Goal: Task Accomplishment & Management: Manage account settings

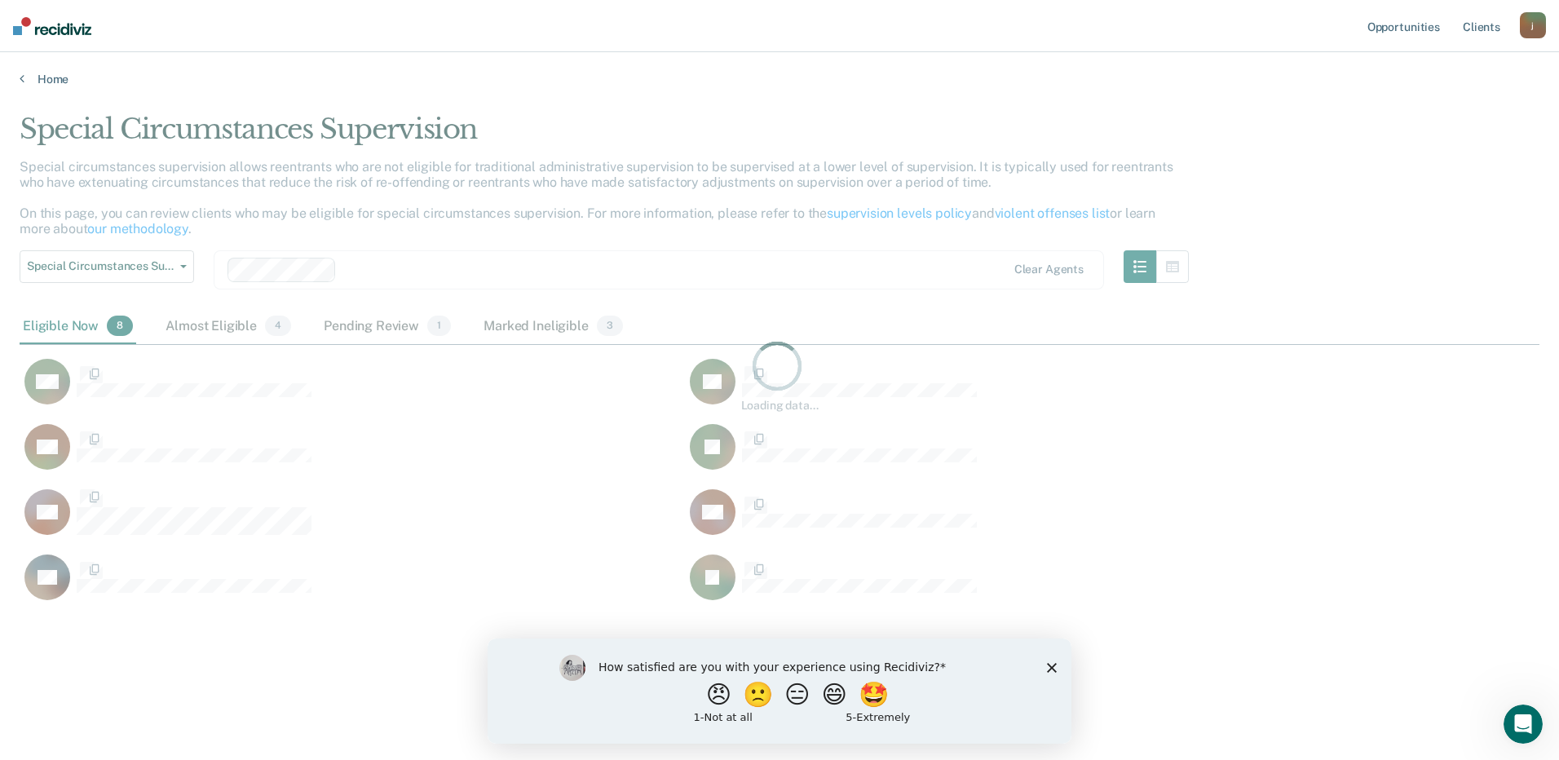
scroll to position [513, 1508]
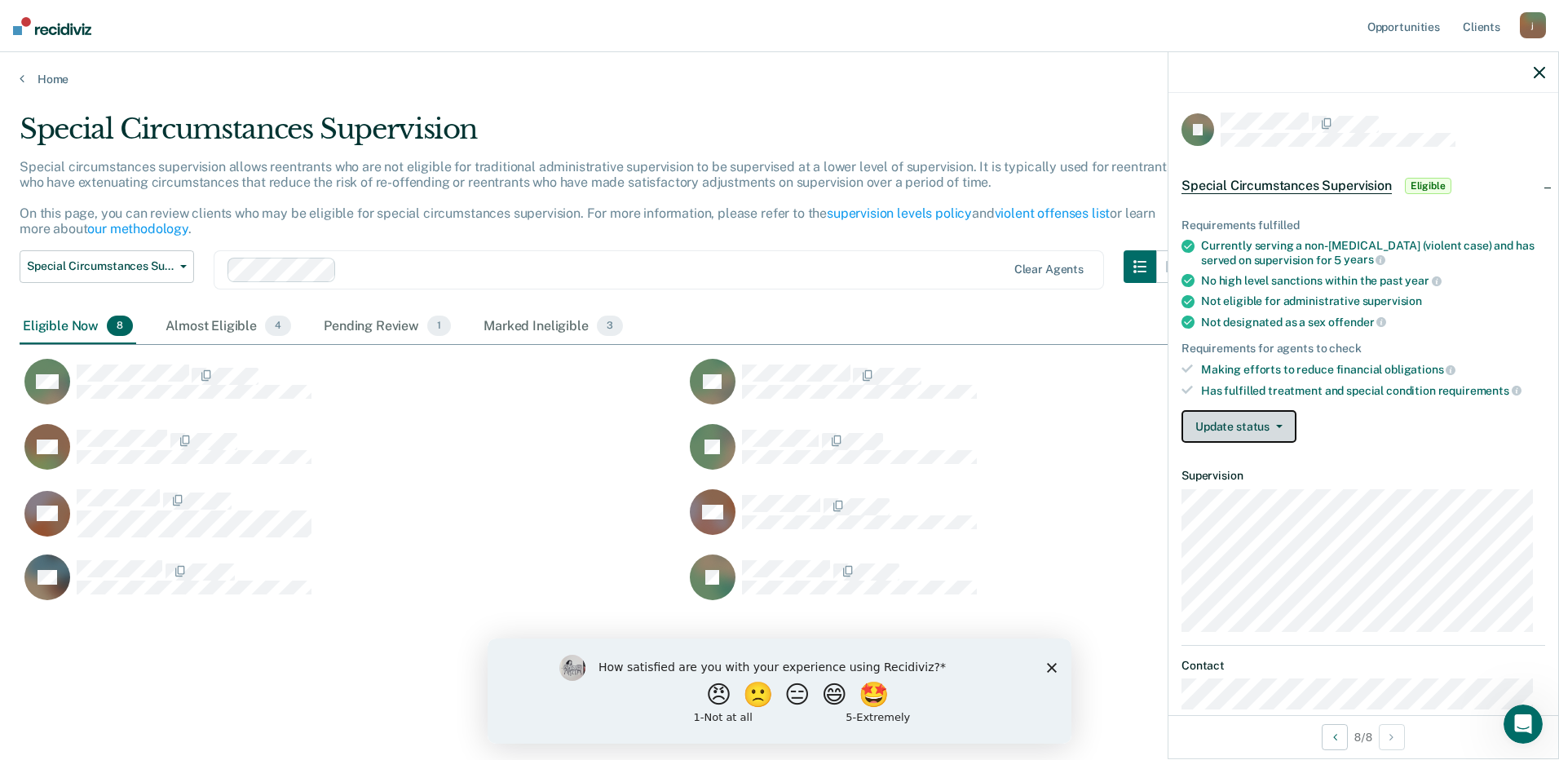
click at [1272, 425] on span "button" at bounding box center [1276, 426] width 13 height 3
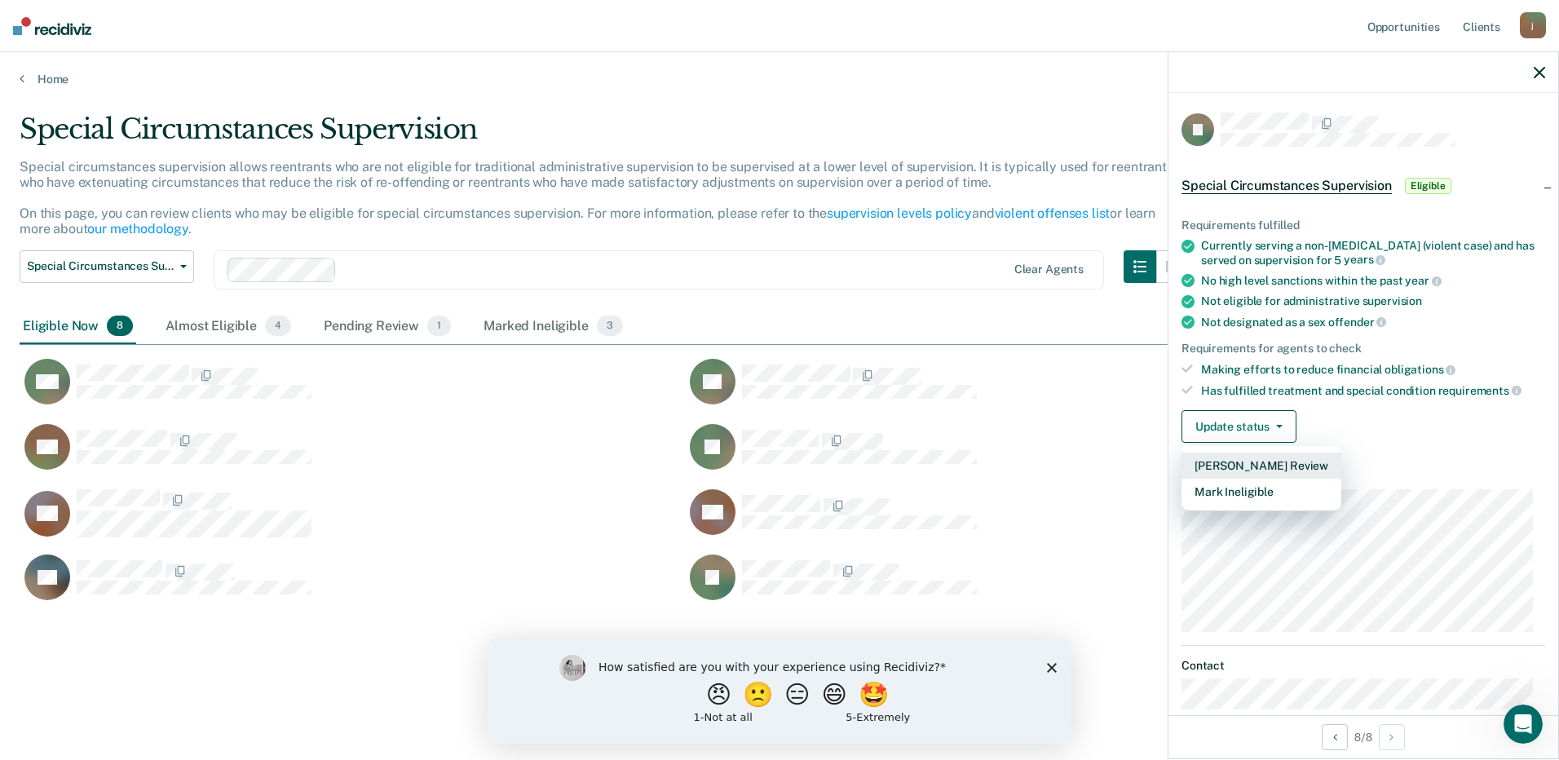
click at [1256, 472] on button "[PERSON_NAME] Review" at bounding box center [1261, 466] width 160 height 26
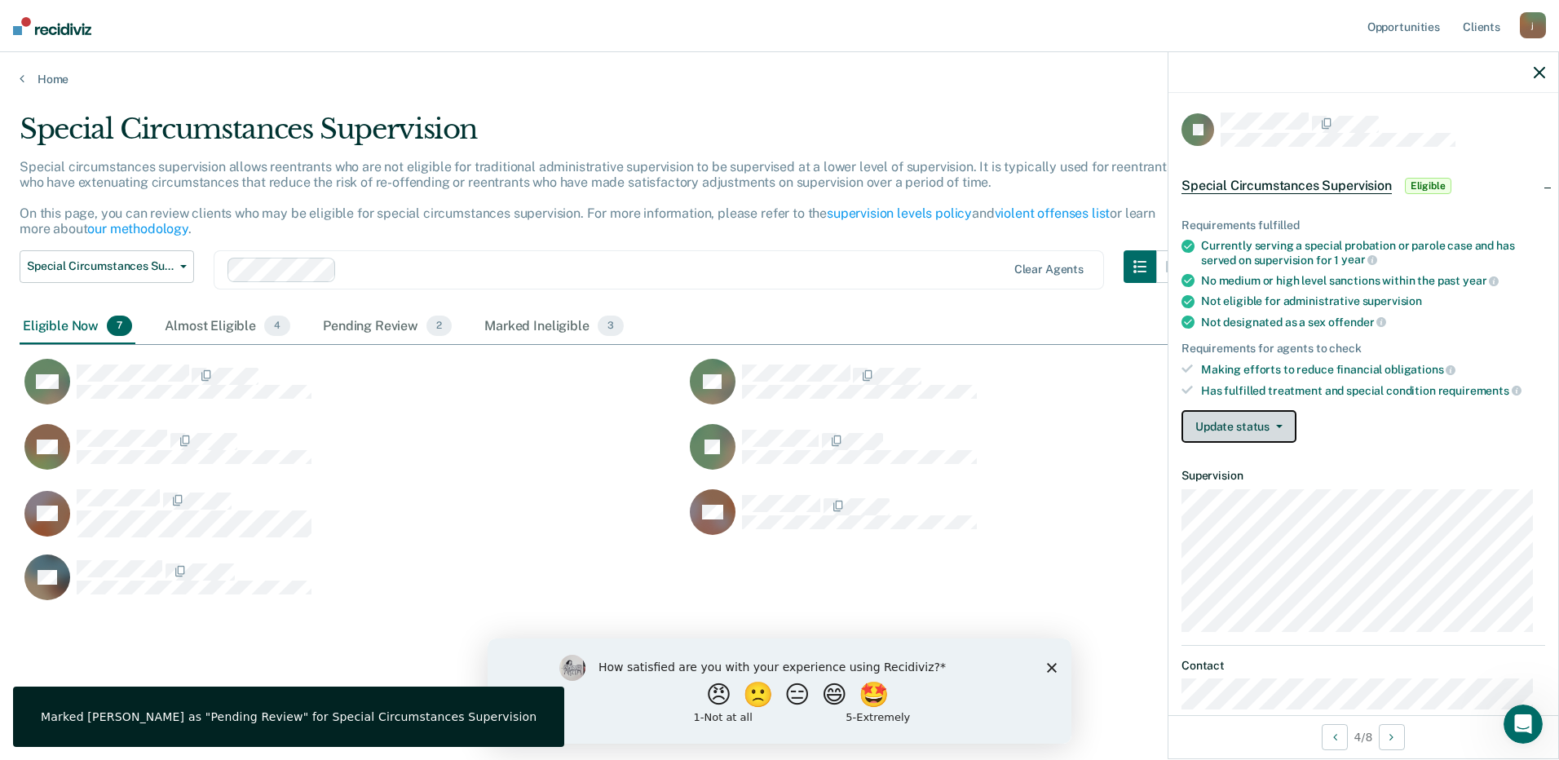
click at [1274, 425] on span "button" at bounding box center [1276, 426] width 13 height 3
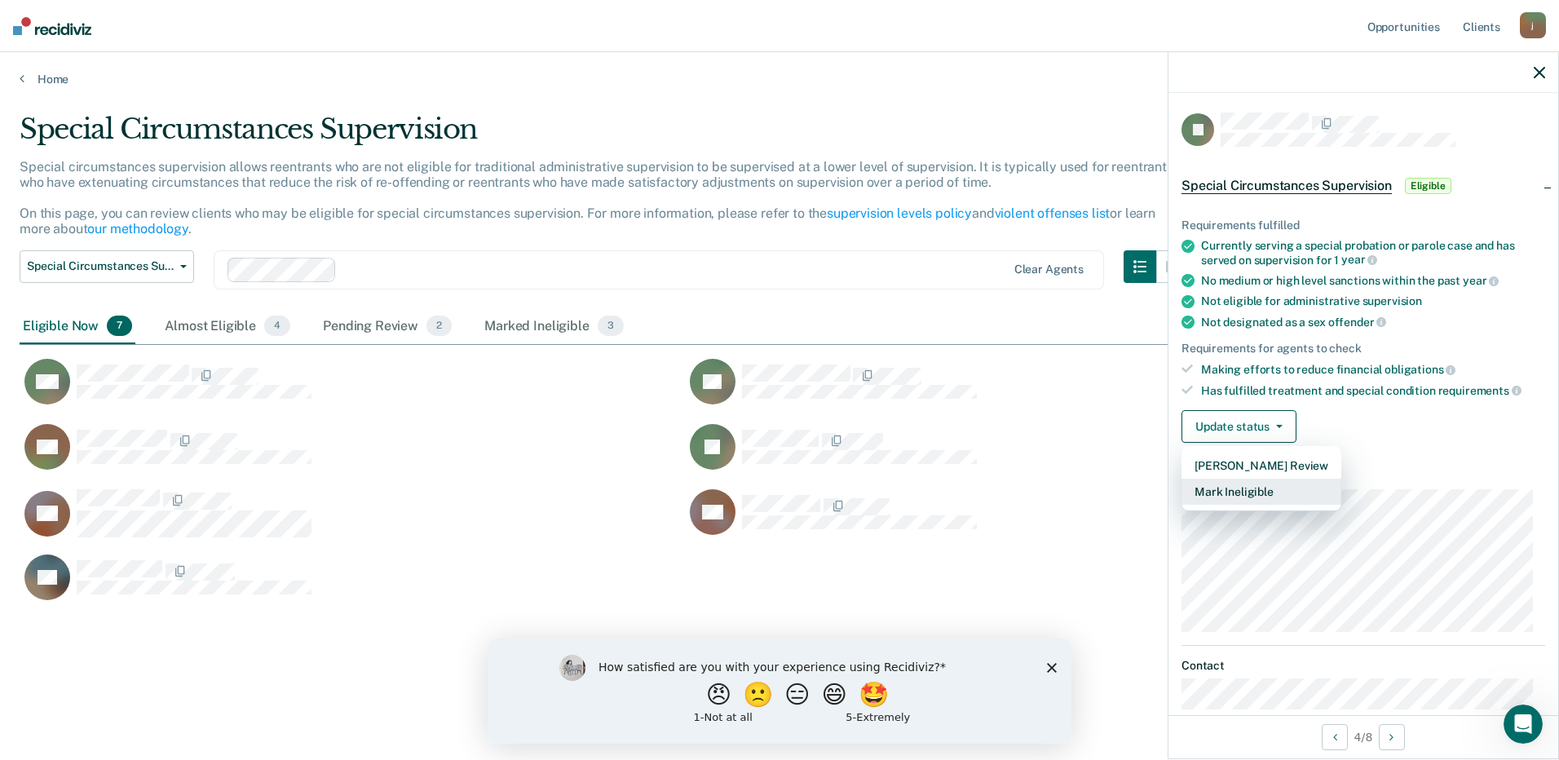
click at [1259, 495] on button "Mark Ineligible" at bounding box center [1261, 492] width 160 height 26
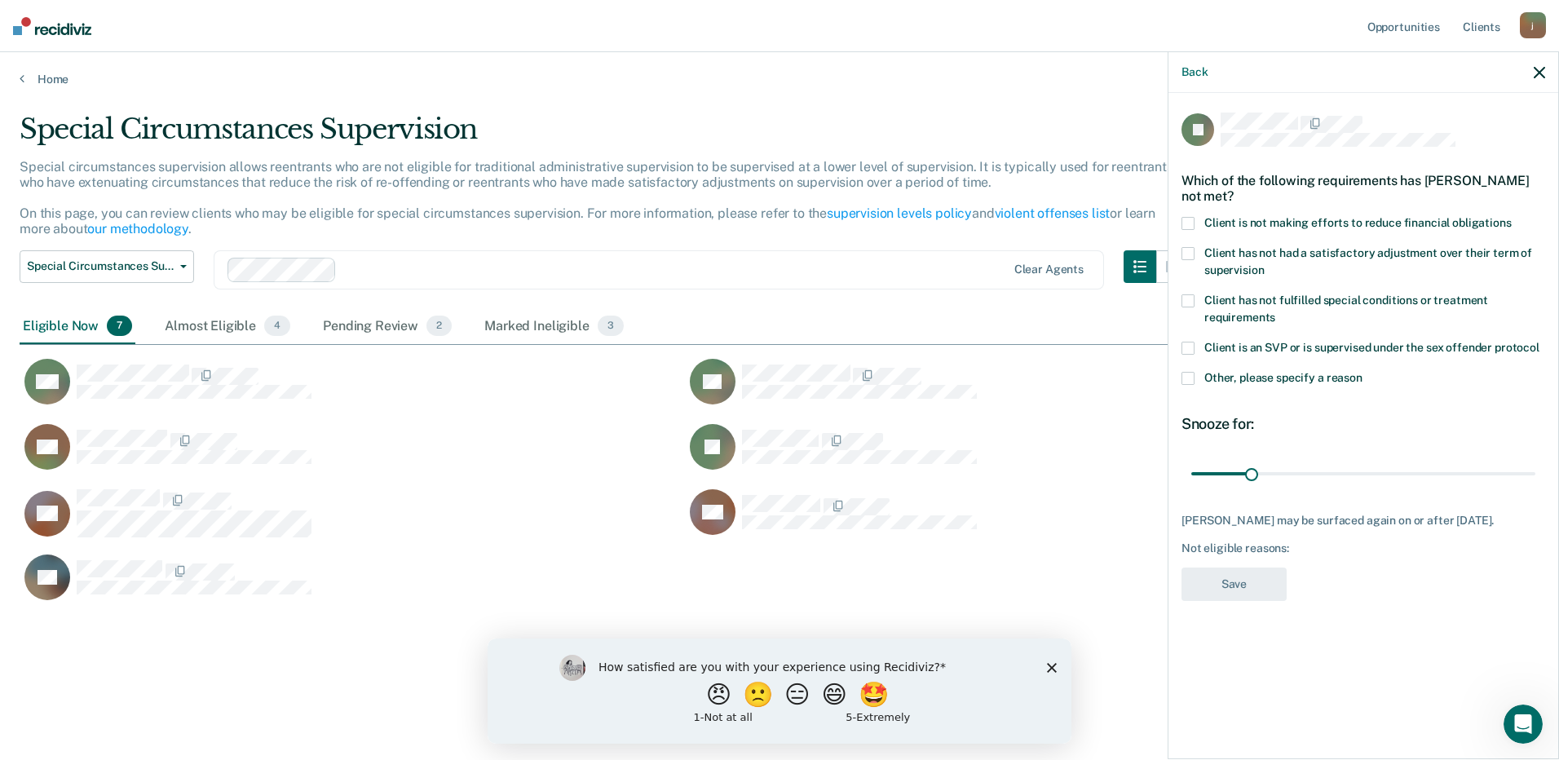
click at [1191, 376] on span at bounding box center [1187, 378] width 13 height 13
click at [1362, 372] on input "Other, please specify a reason" at bounding box center [1362, 372] width 0 height 0
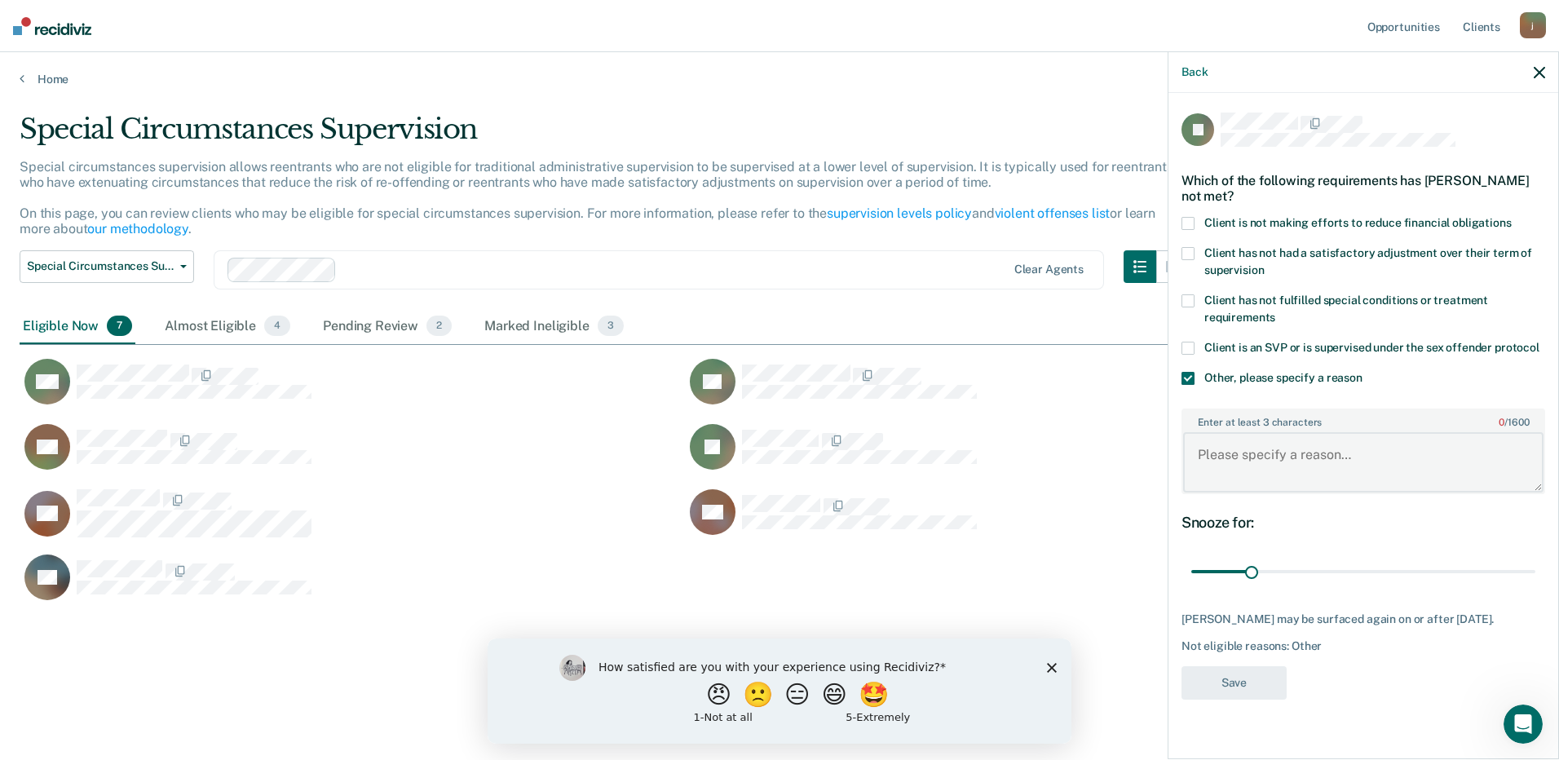
click at [1231, 442] on textarea "Enter at least 3 characters 0 / 1600" at bounding box center [1363, 462] width 360 height 60
type textarea "Charges"
click at [1229, 682] on button "Save" at bounding box center [1233, 682] width 105 height 33
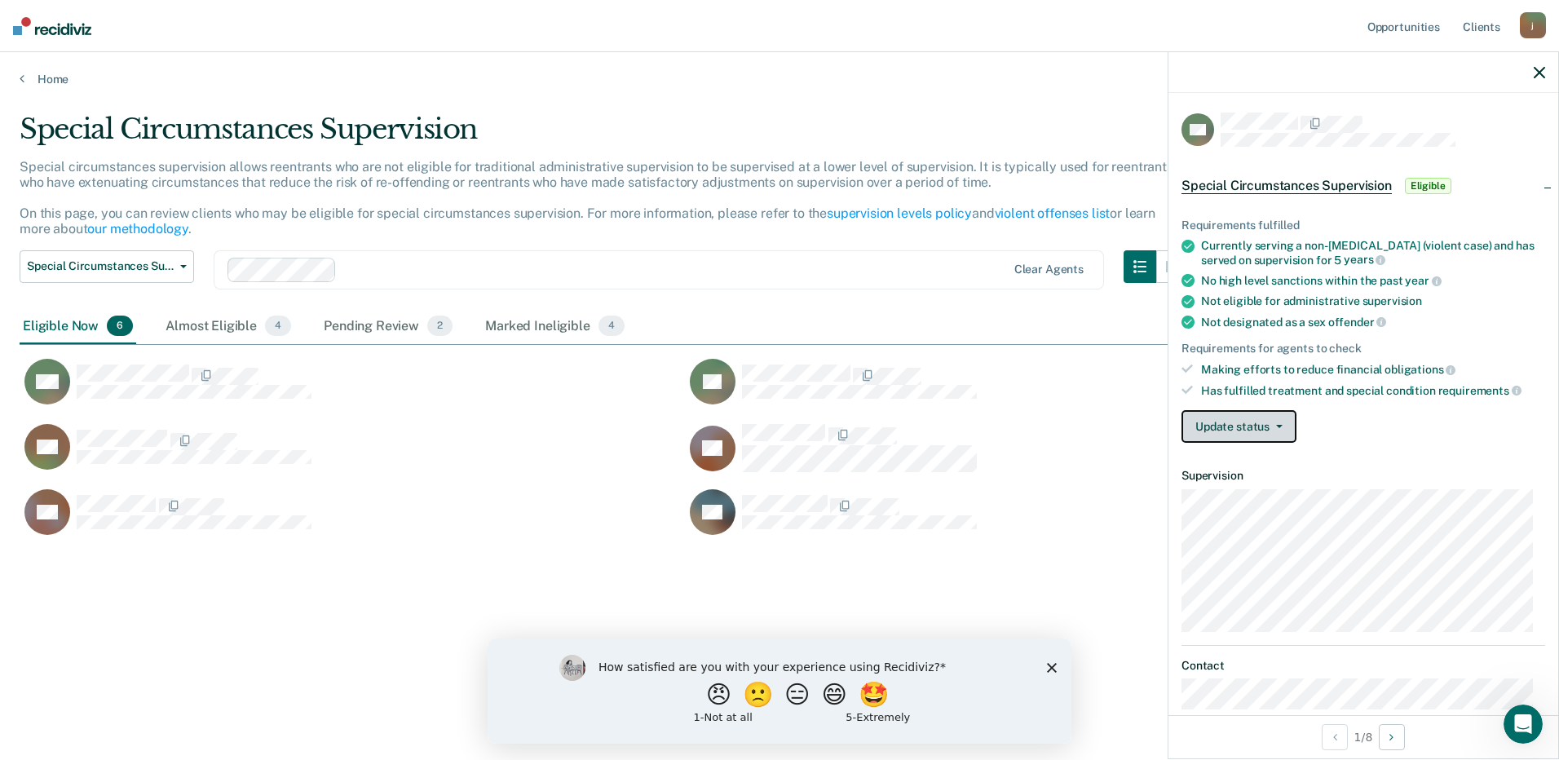
click at [1218, 428] on button "Update status" at bounding box center [1238, 426] width 115 height 33
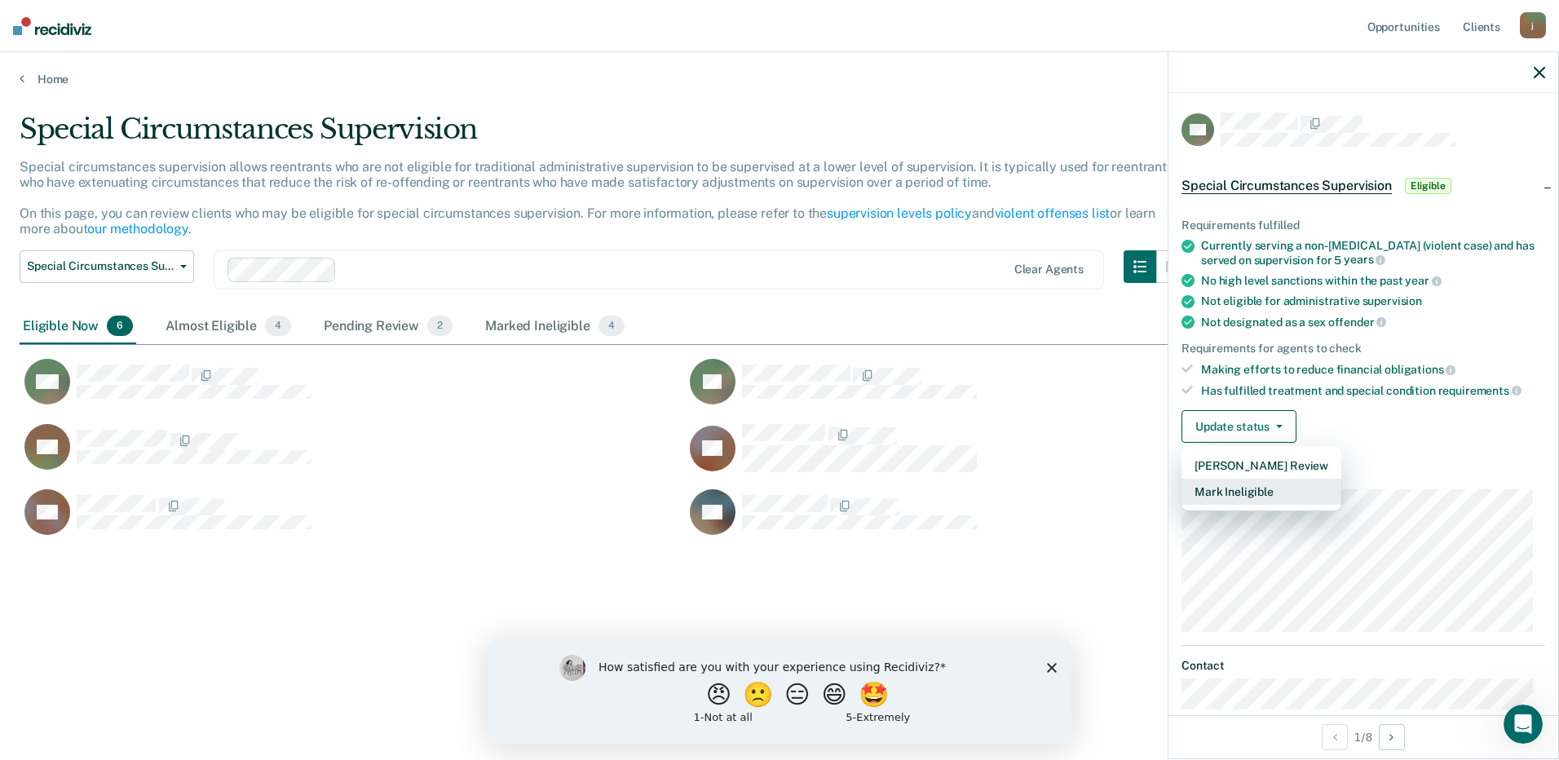
click at [1222, 491] on button "Mark Ineligible" at bounding box center [1261, 492] width 160 height 26
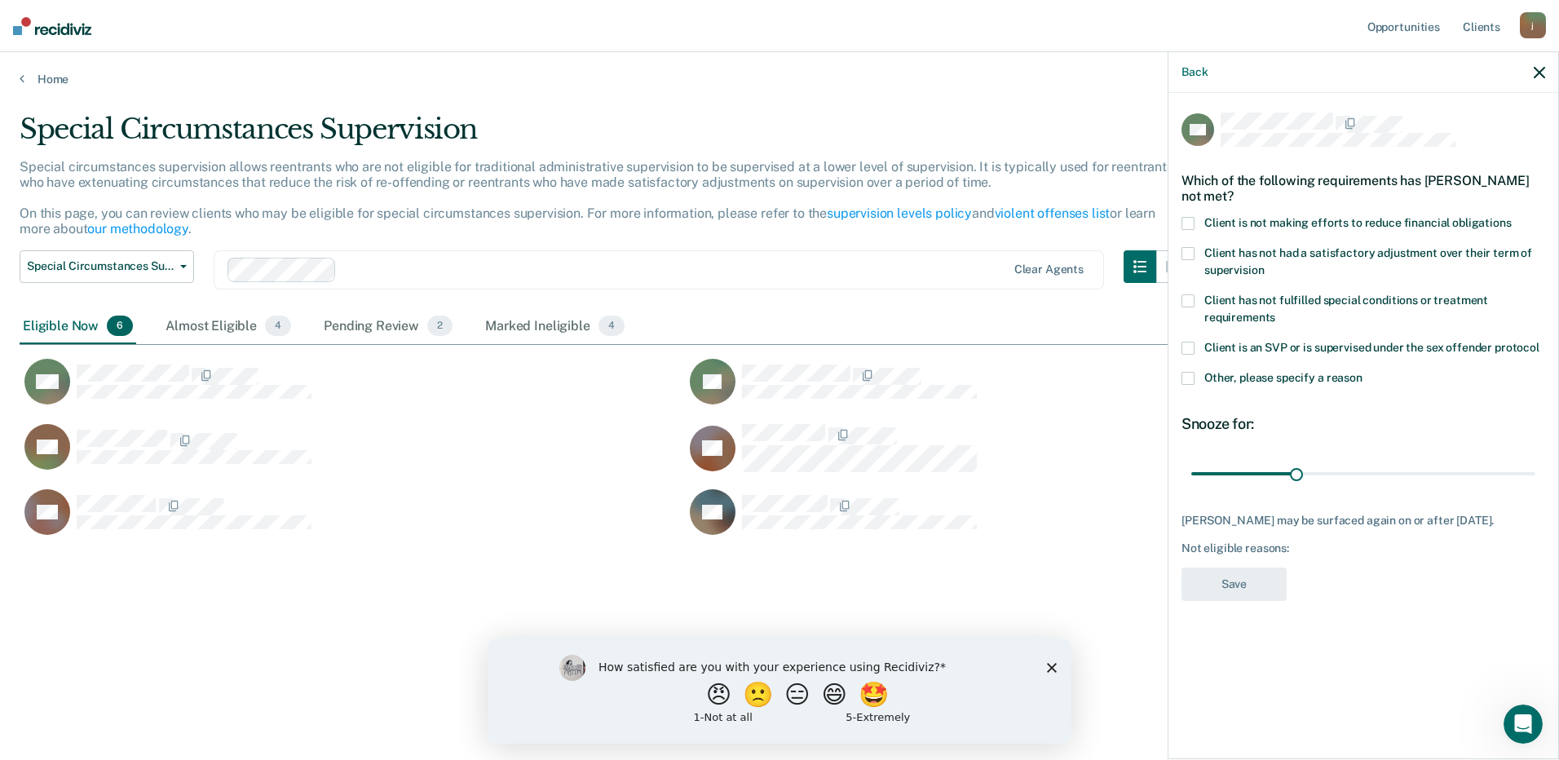
click at [1186, 373] on span at bounding box center [1187, 378] width 13 height 13
click at [1362, 372] on input "Other, please specify a reason" at bounding box center [1362, 372] width 0 height 0
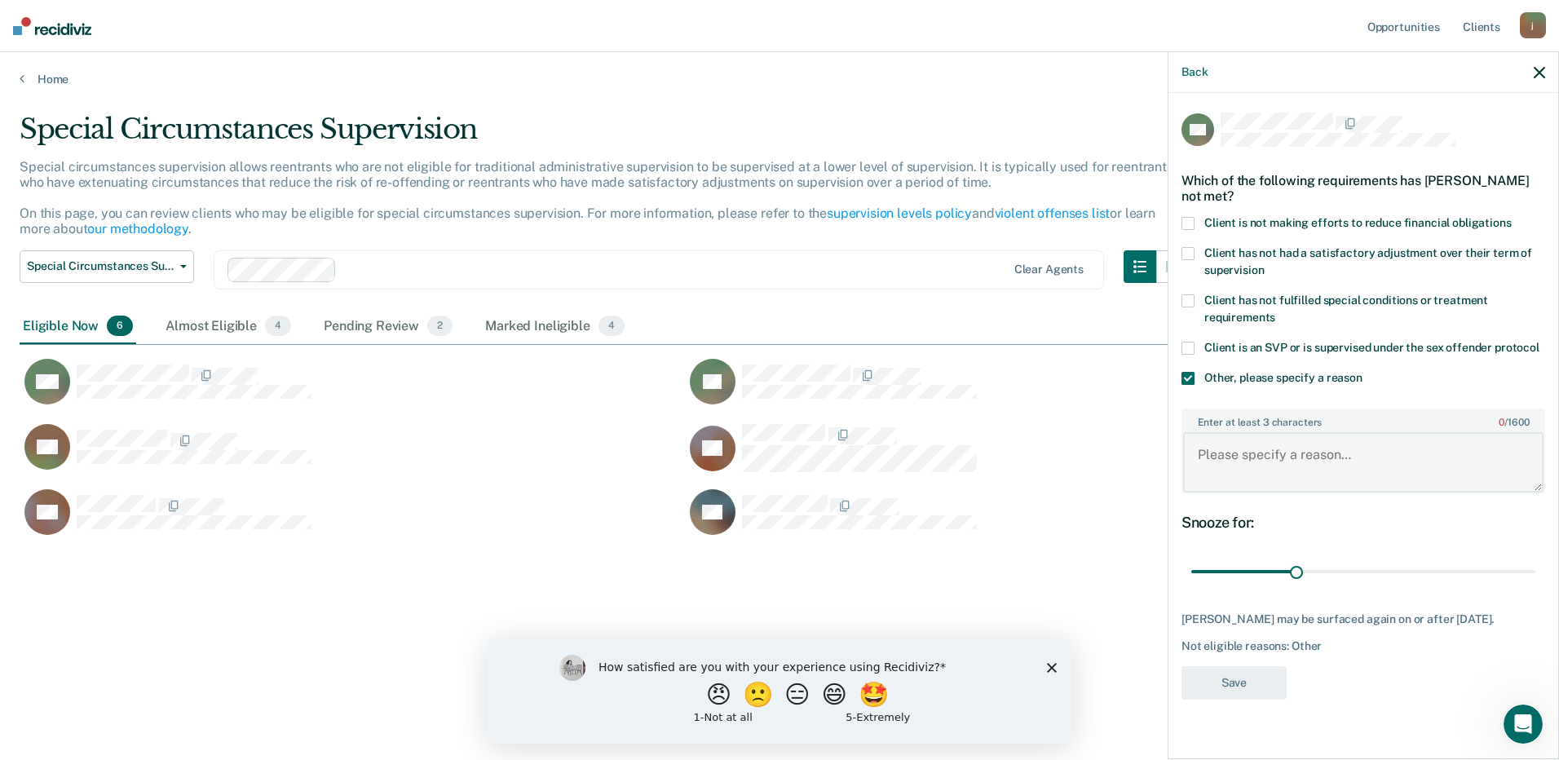
click at [1202, 455] on textarea "Enter at least 3 characters 0 / 1600" at bounding box center [1363, 462] width 360 height 60
type textarea "Parole ends in [DATE]"
click at [1214, 673] on button "Save" at bounding box center [1233, 682] width 105 height 33
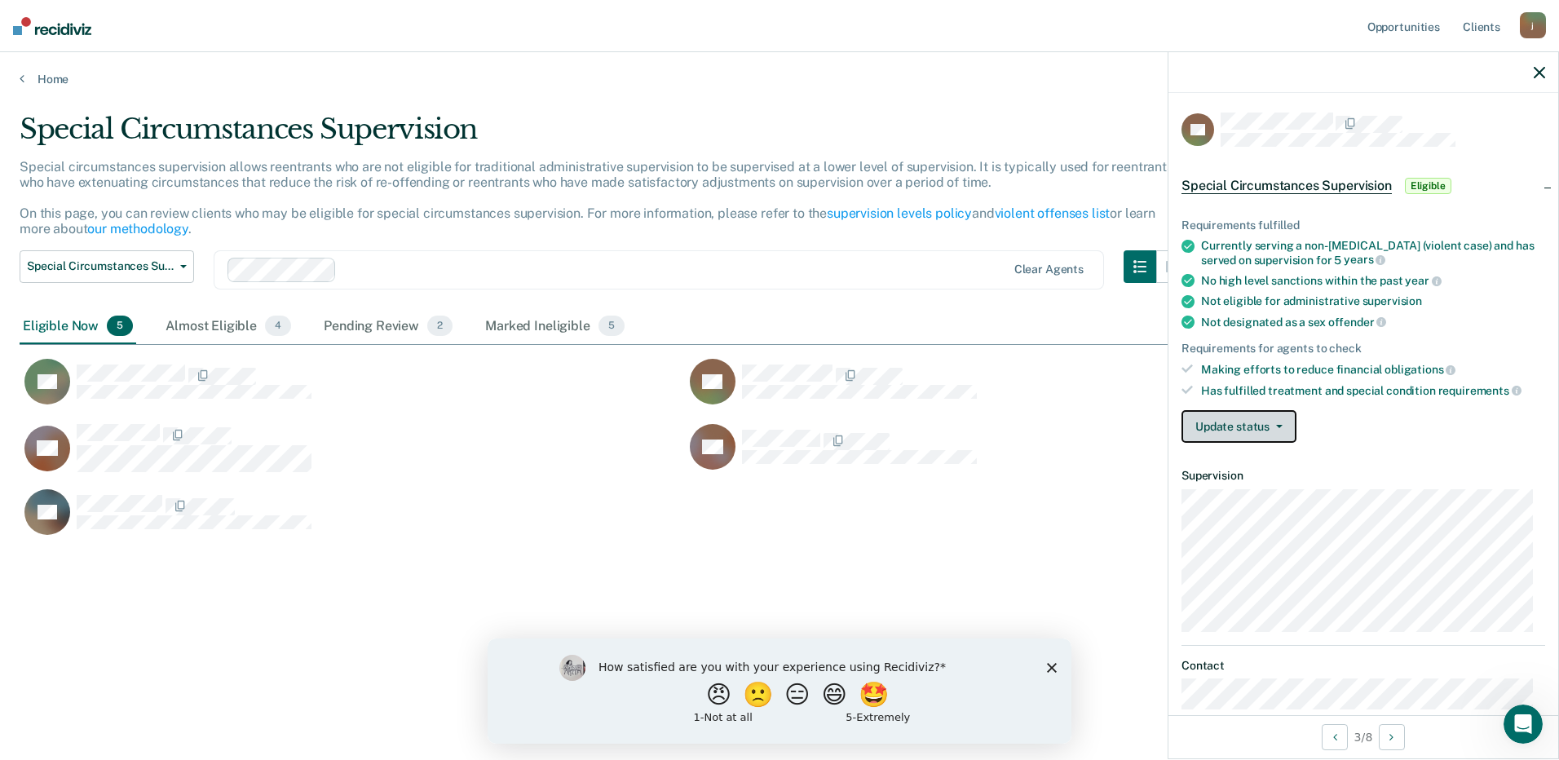
click at [1229, 431] on button "Update status" at bounding box center [1238, 426] width 115 height 33
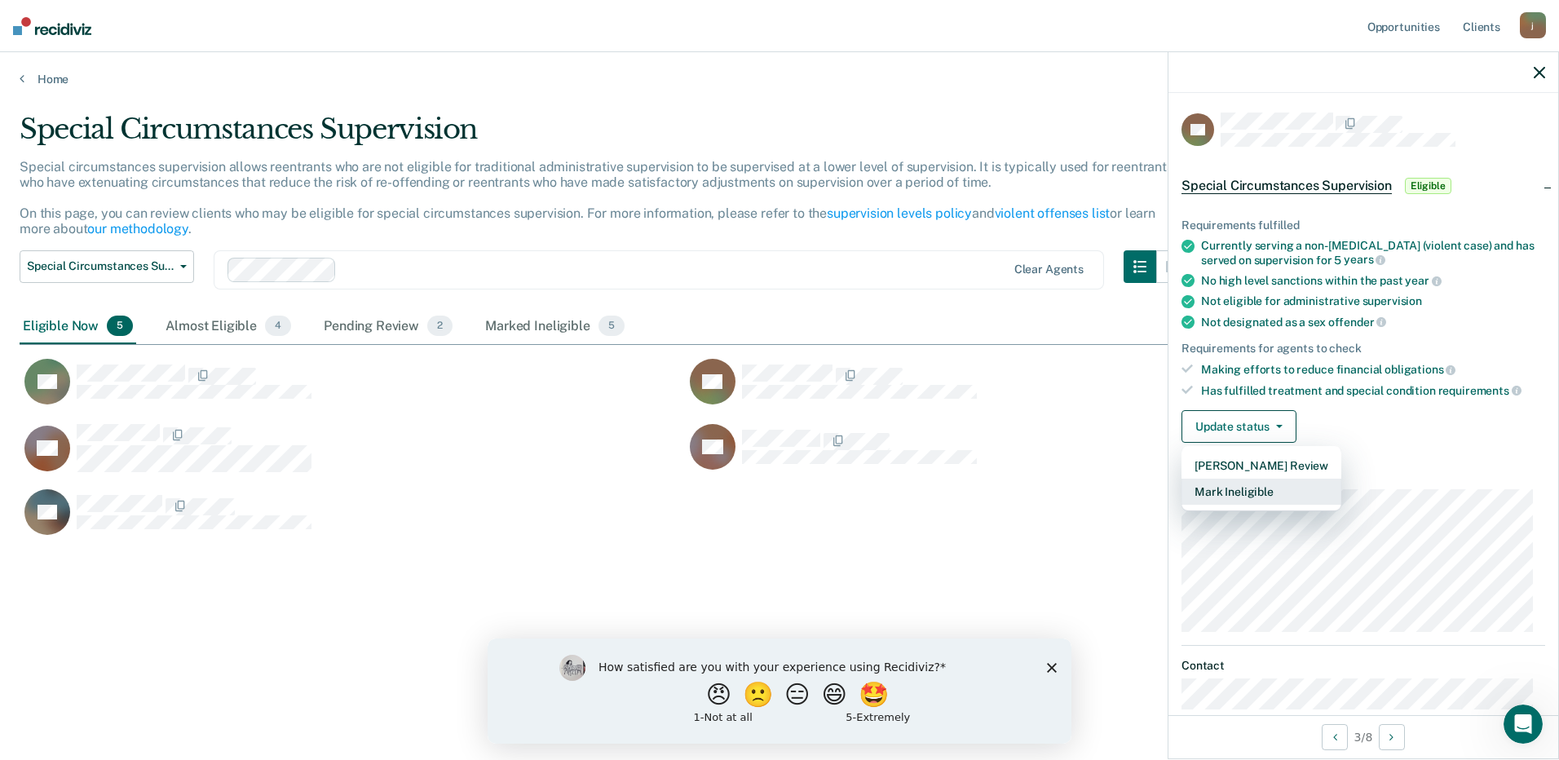
click at [1237, 491] on button "Mark Ineligible" at bounding box center [1261, 492] width 160 height 26
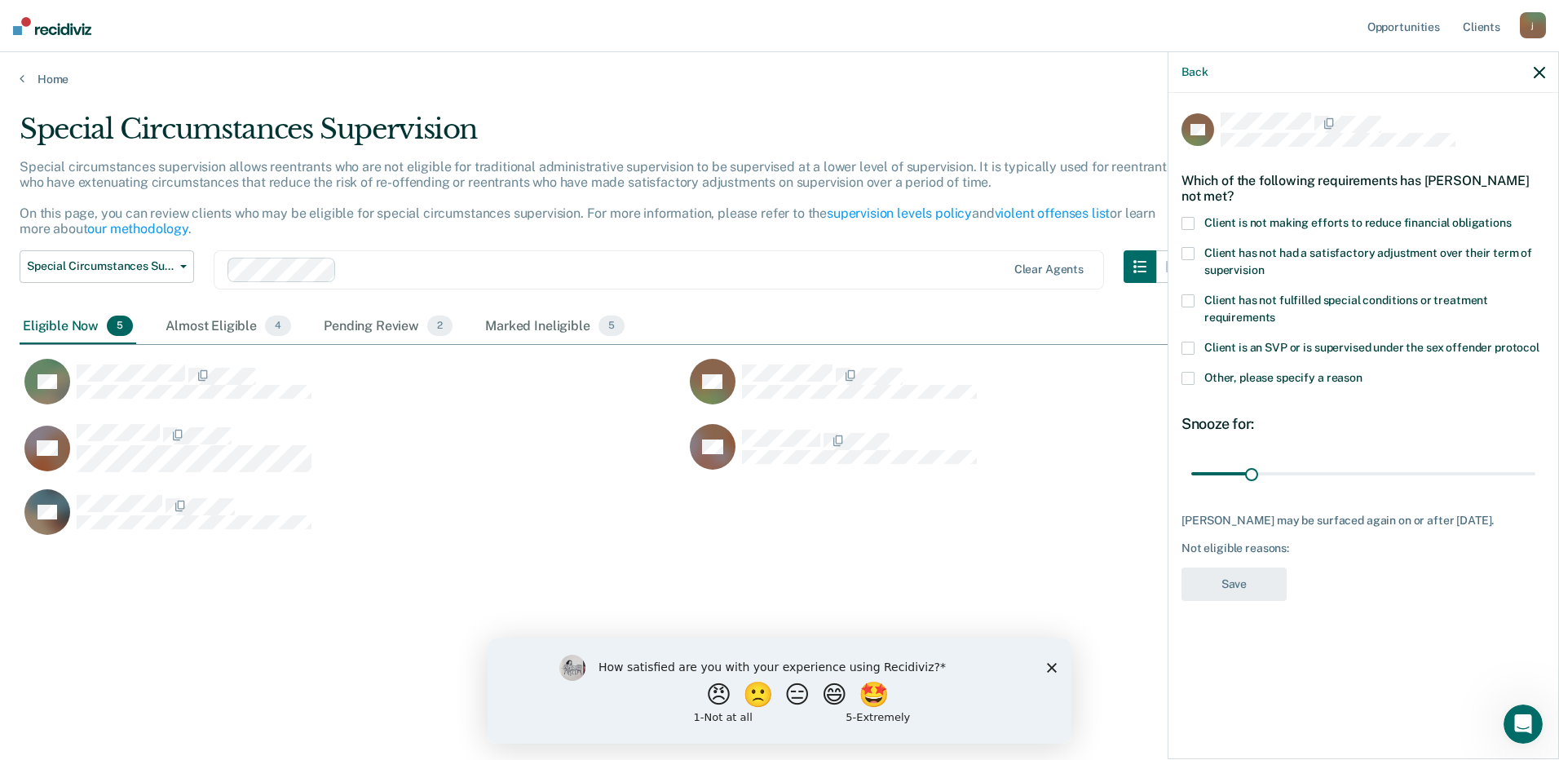
click at [1189, 377] on span at bounding box center [1187, 378] width 13 height 13
click at [1362, 372] on input "Other, please specify a reason" at bounding box center [1362, 372] width 0 height 0
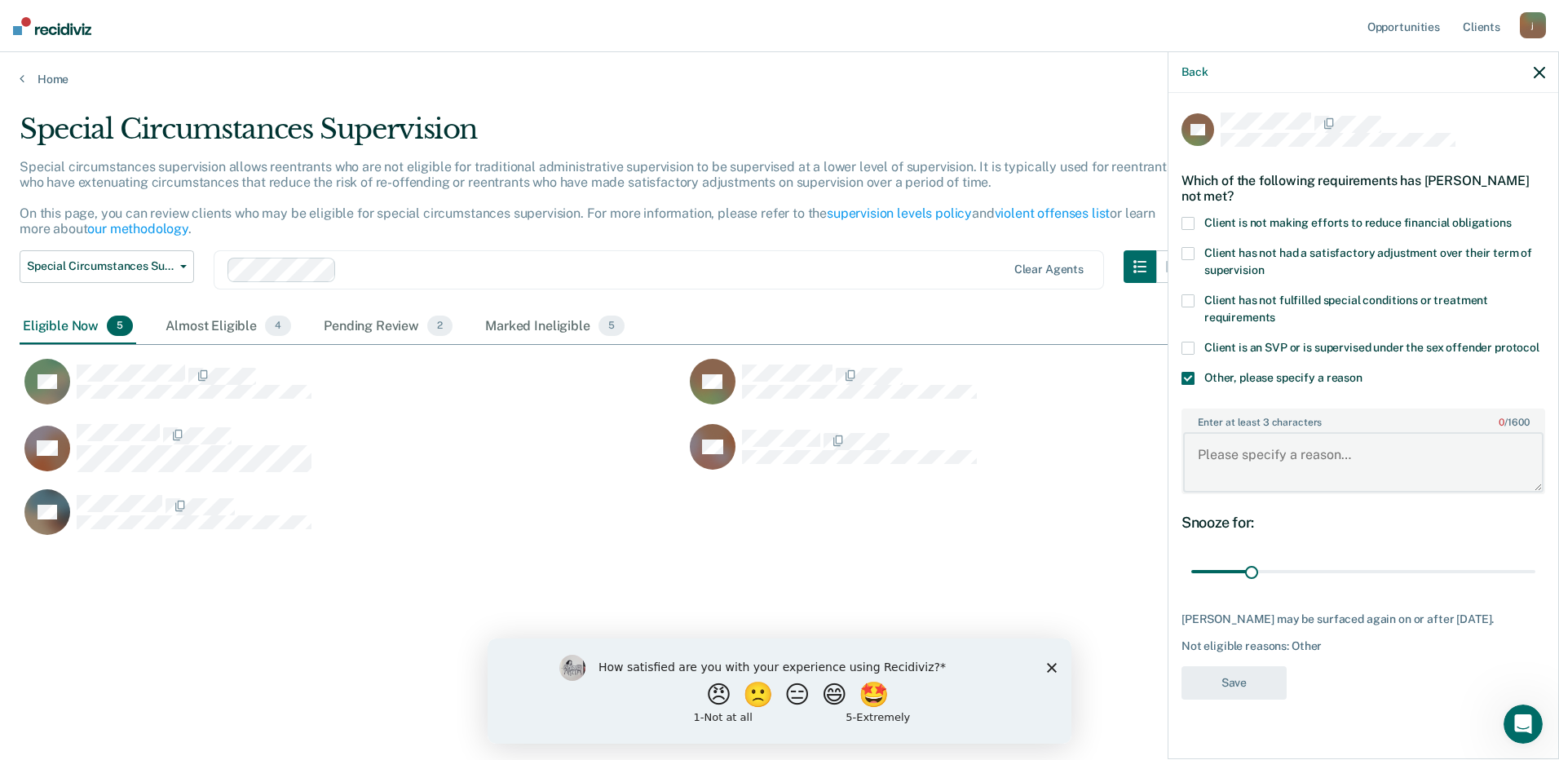
click at [1211, 441] on textarea "Enter at least 3 characters 0 / 1600" at bounding box center [1363, 462] width 360 height 60
type textarea "Charges"
click at [1263, 688] on button "Save" at bounding box center [1233, 682] width 105 height 33
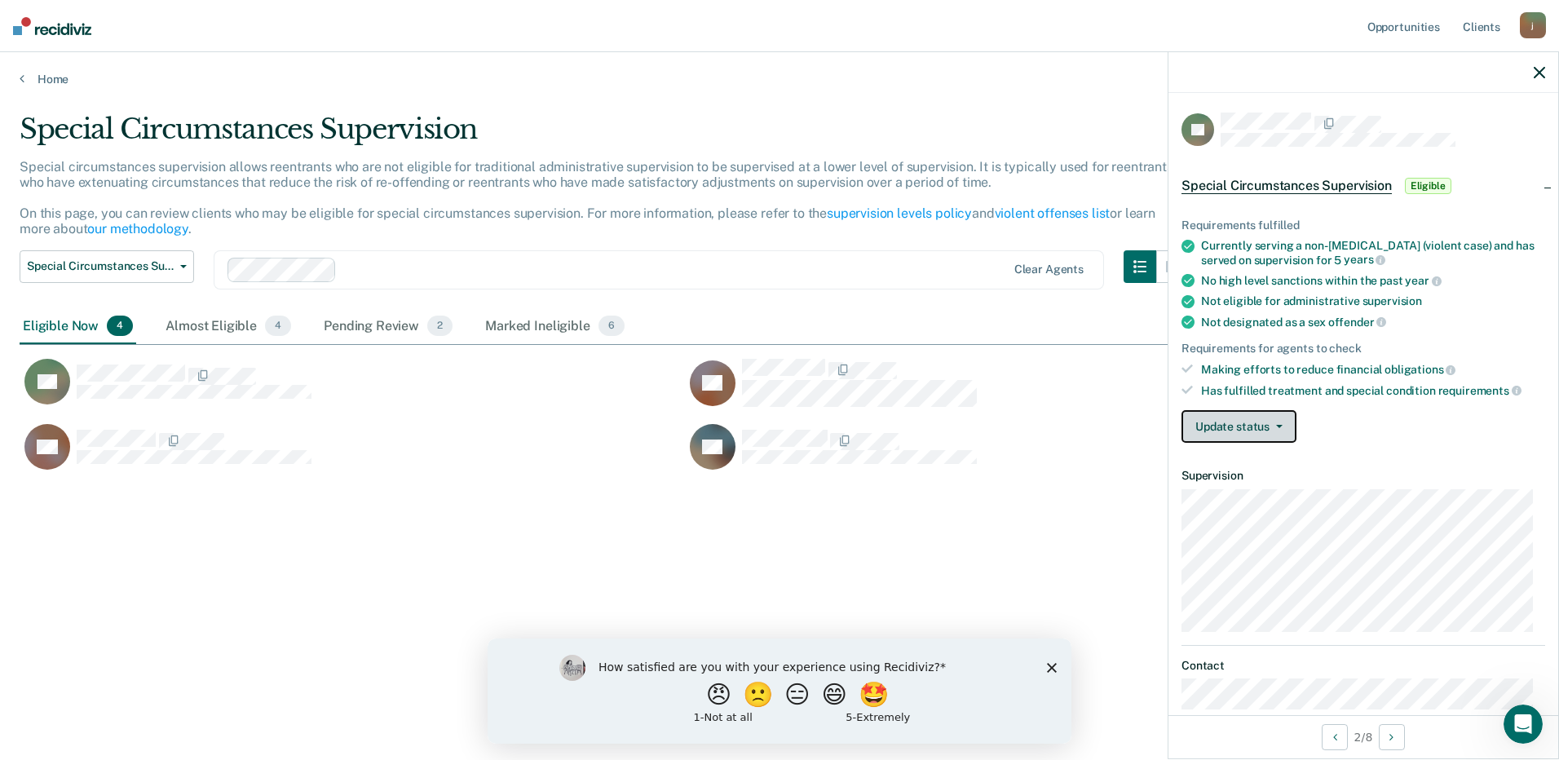
click at [1240, 426] on button "Update status" at bounding box center [1238, 426] width 115 height 33
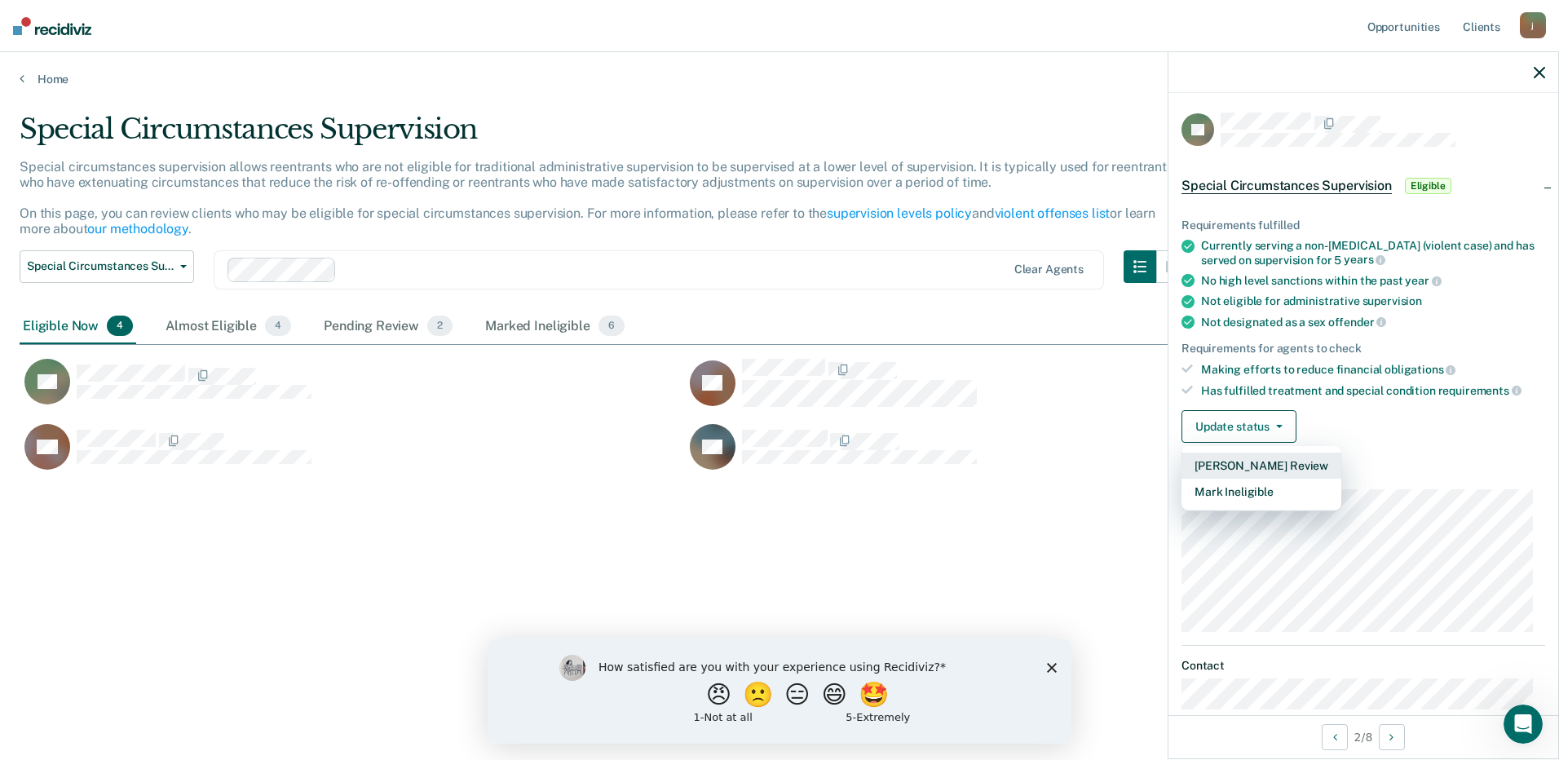
click at [1234, 457] on button "[PERSON_NAME] Review" at bounding box center [1261, 466] width 160 height 26
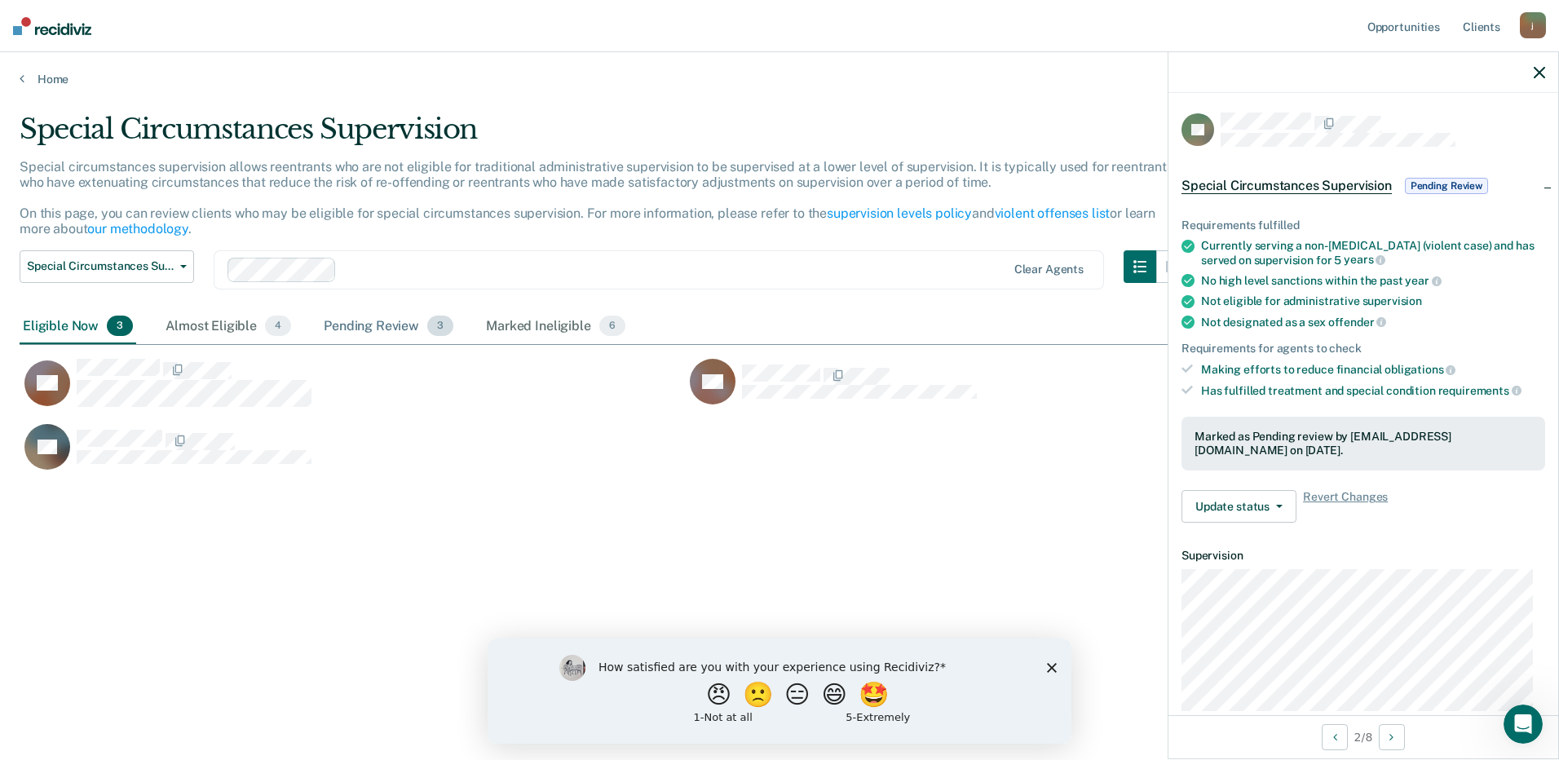
click at [387, 327] on div "Pending Review 3" at bounding box center [388, 327] width 136 height 36
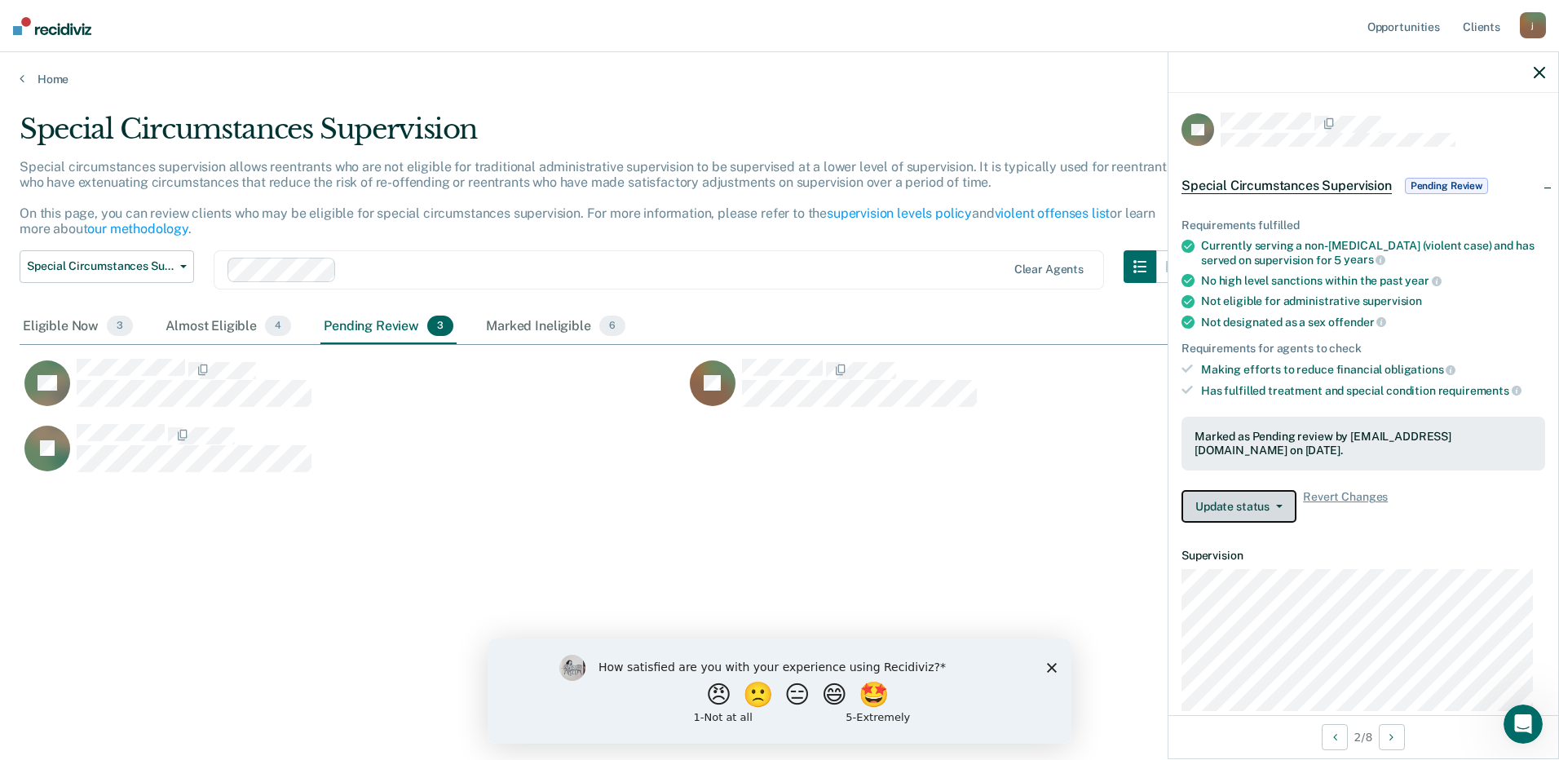
click at [1234, 501] on button "Update status" at bounding box center [1238, 506] width 115 height 33
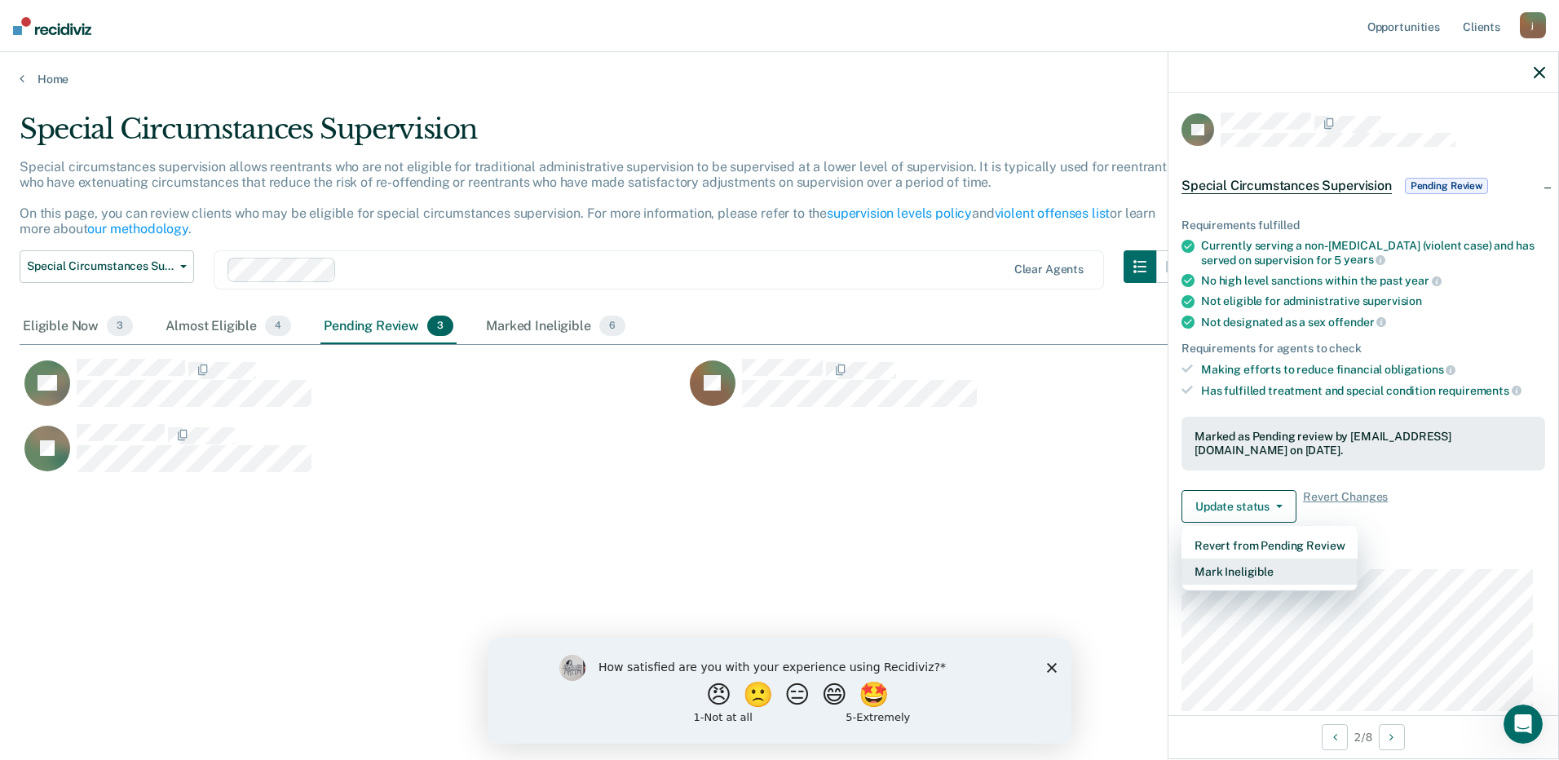
click at [1239, 577] on button "Mark Ineligible" at bounding box center [1269, 572] width 176 height 26
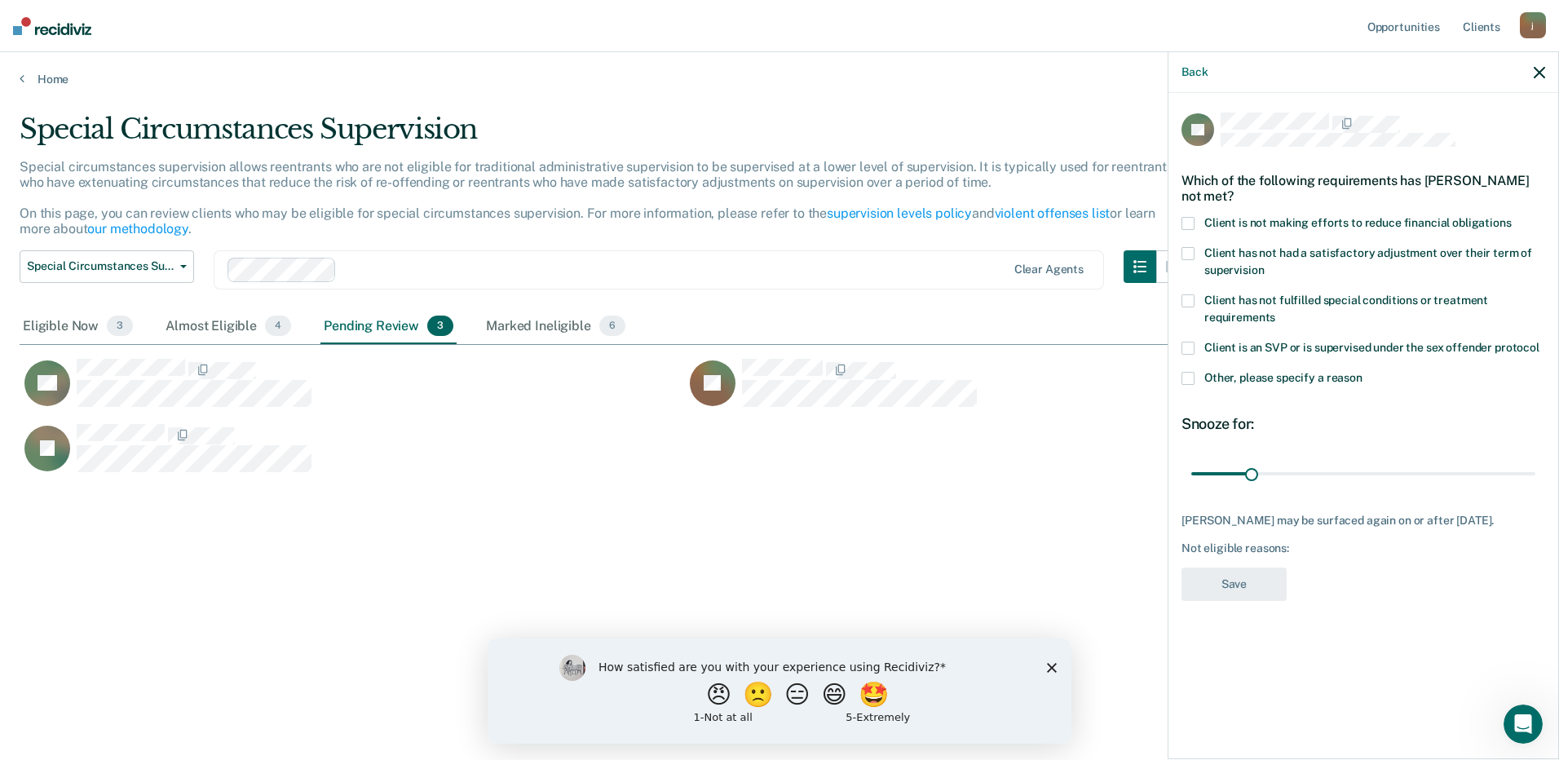
click at [1192, 373] on span at bounding box center [1187, 378] width 13 height 13
click at [1362, 372] on input "Other, please specify a reason" at bounding box center [1362, 372] width 0 height 0
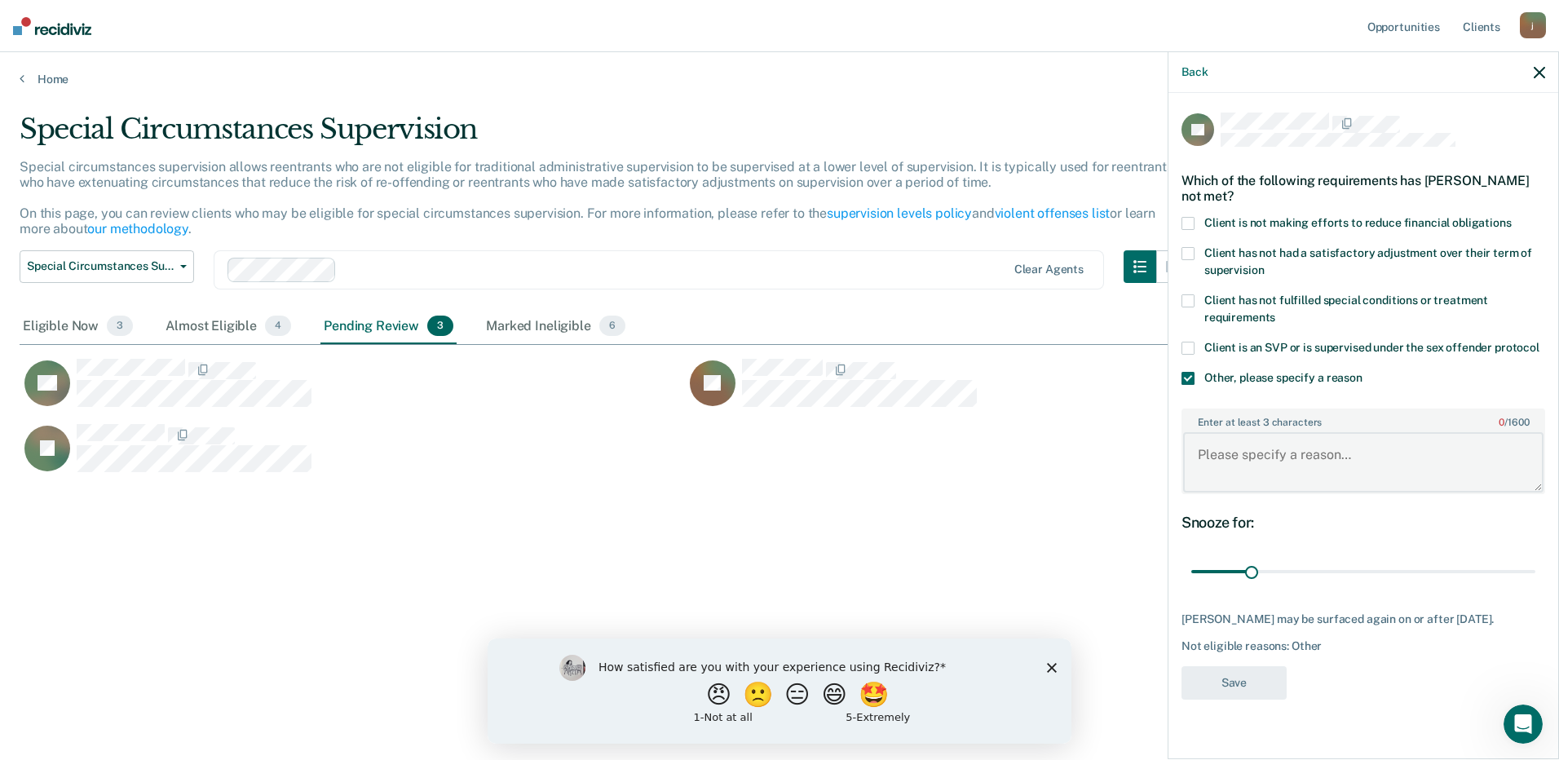
click at [1218, 443] on textarea "Enter at least 3 characters 0 / 1600" at bounding box center [1363, 462] width 360 height 60
type textarea "N"
click at [1537, 72] on icon "button" at bounding box center [1539, 72] width 11 height 11
